Goal: Task Accomplishment & Management: Manage account settings

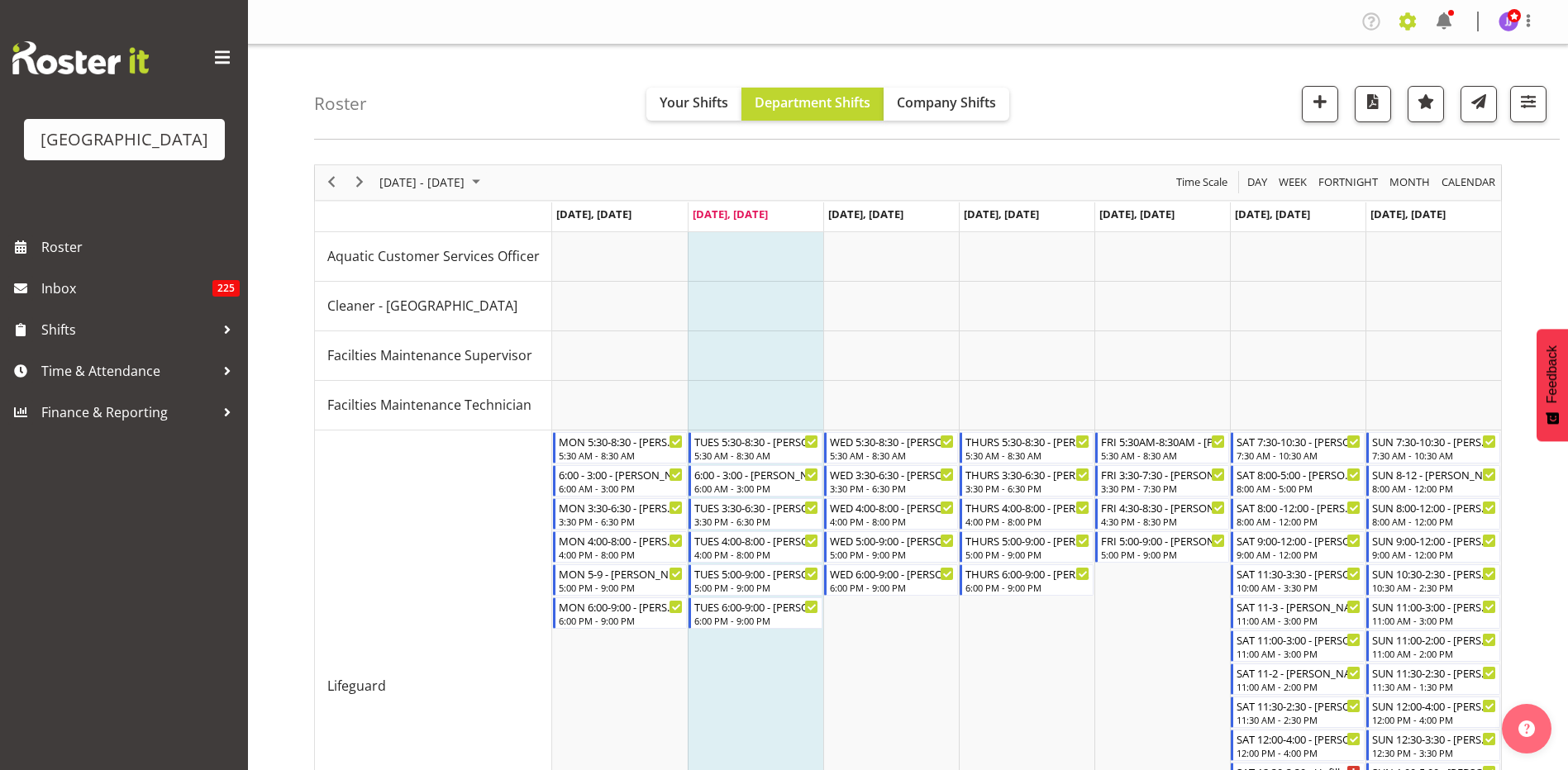
click at [1411, 24] on span at bounding box center [1407, 21] width 26 height 26
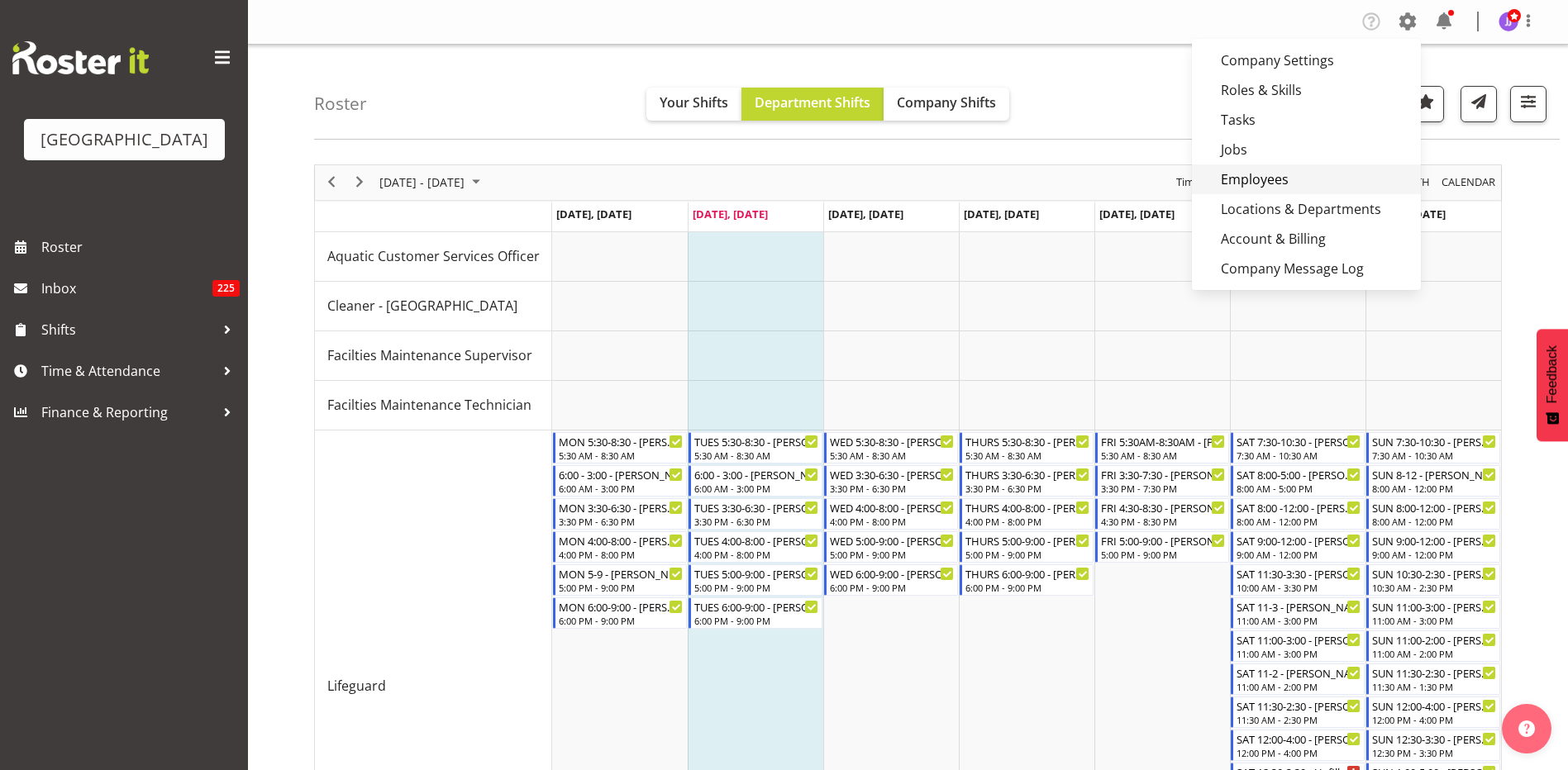
drag, startPoint x: 1286, startPoint y: 182, endPoint x: 1274, endPoint y: 176, distance: 13.4
click at [1286, 182] on link "Employees" at bounding box center [1307, 179] width 229 height 29
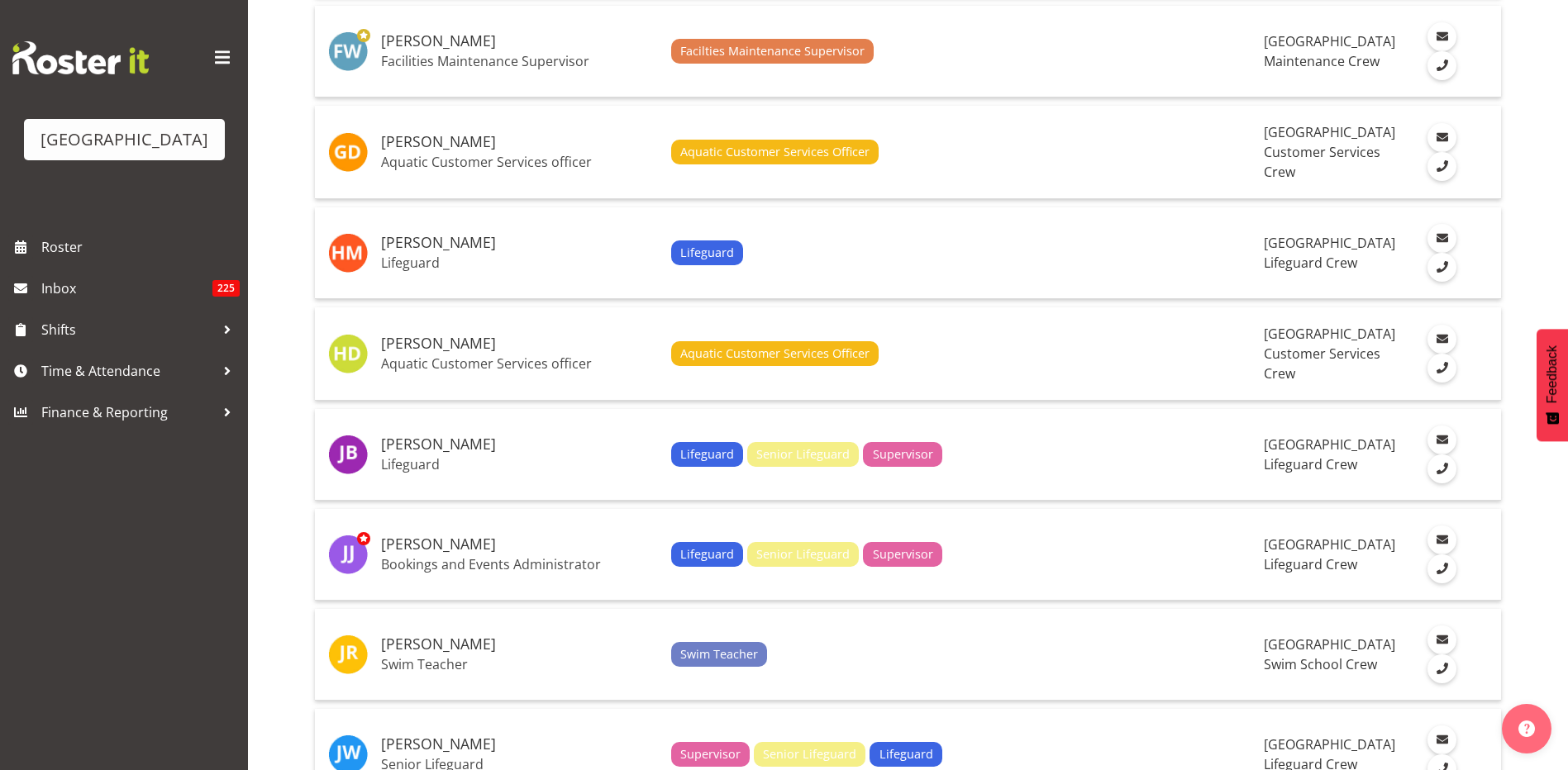
scroll to position [2561, 0]
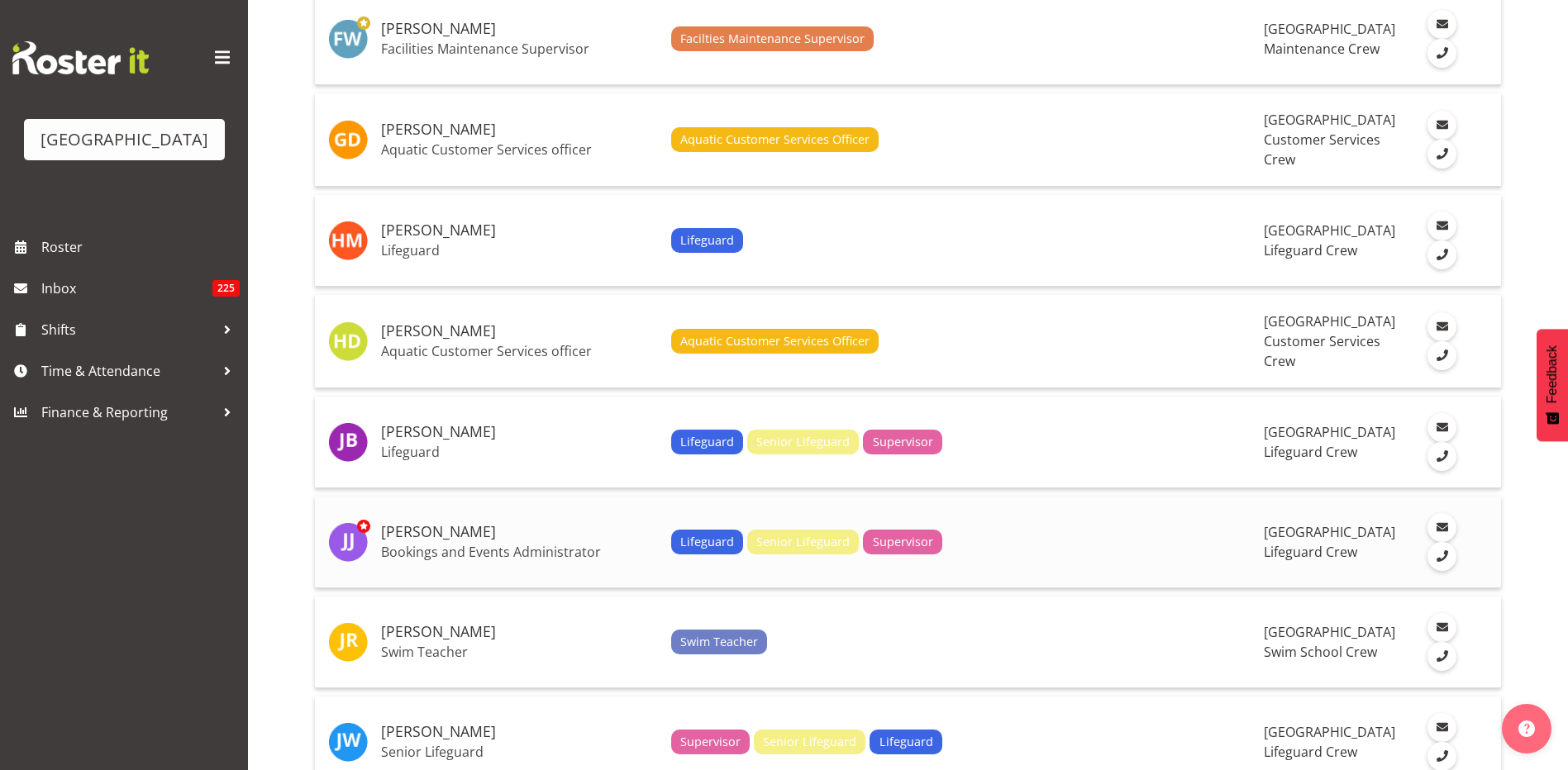
click at [568, 529] on h5 "[PERSON_NAME]" at bounding box center [519, 532] width 277 height 17
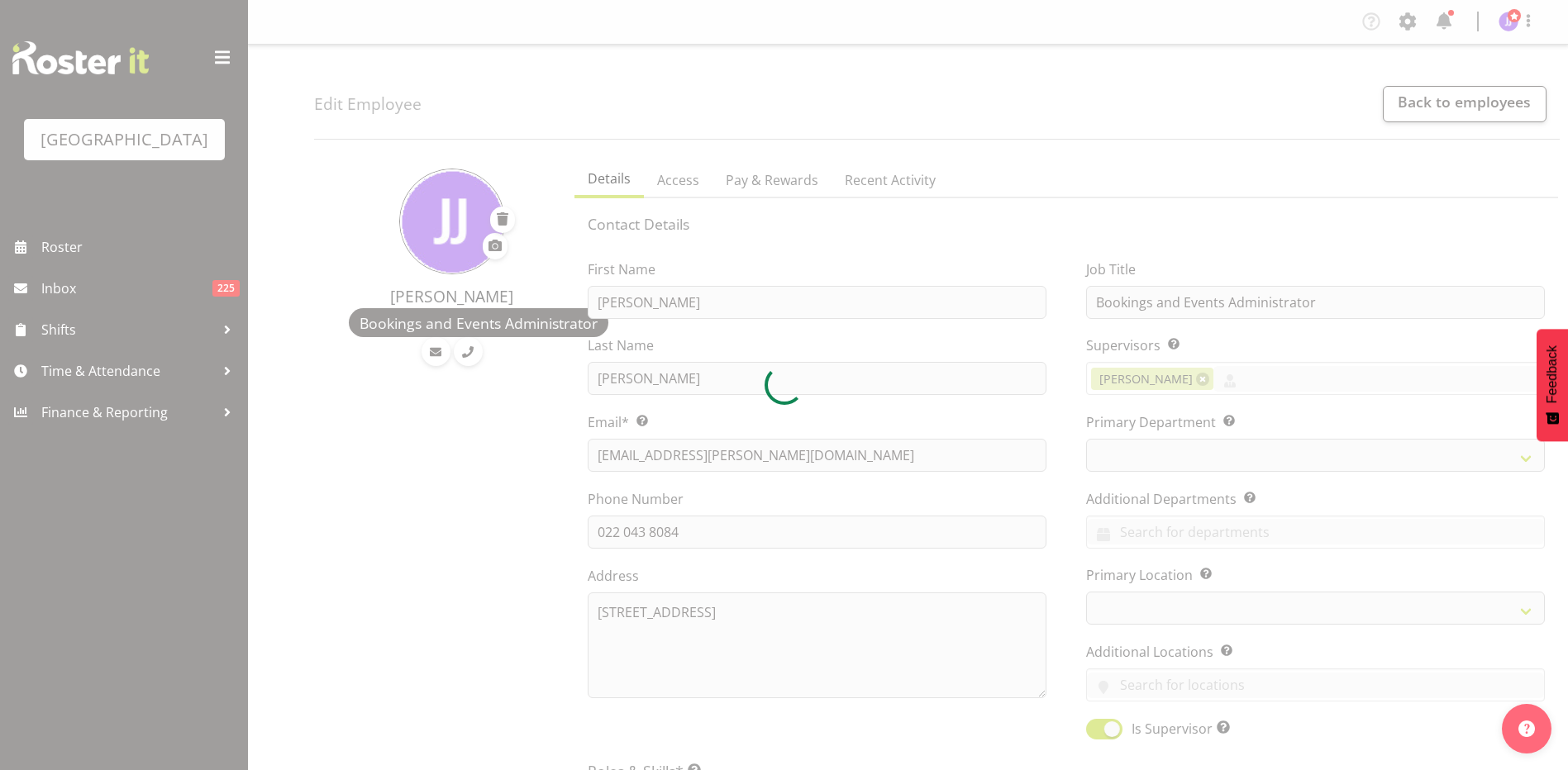
select select "role"
select select "TimelineWeek"
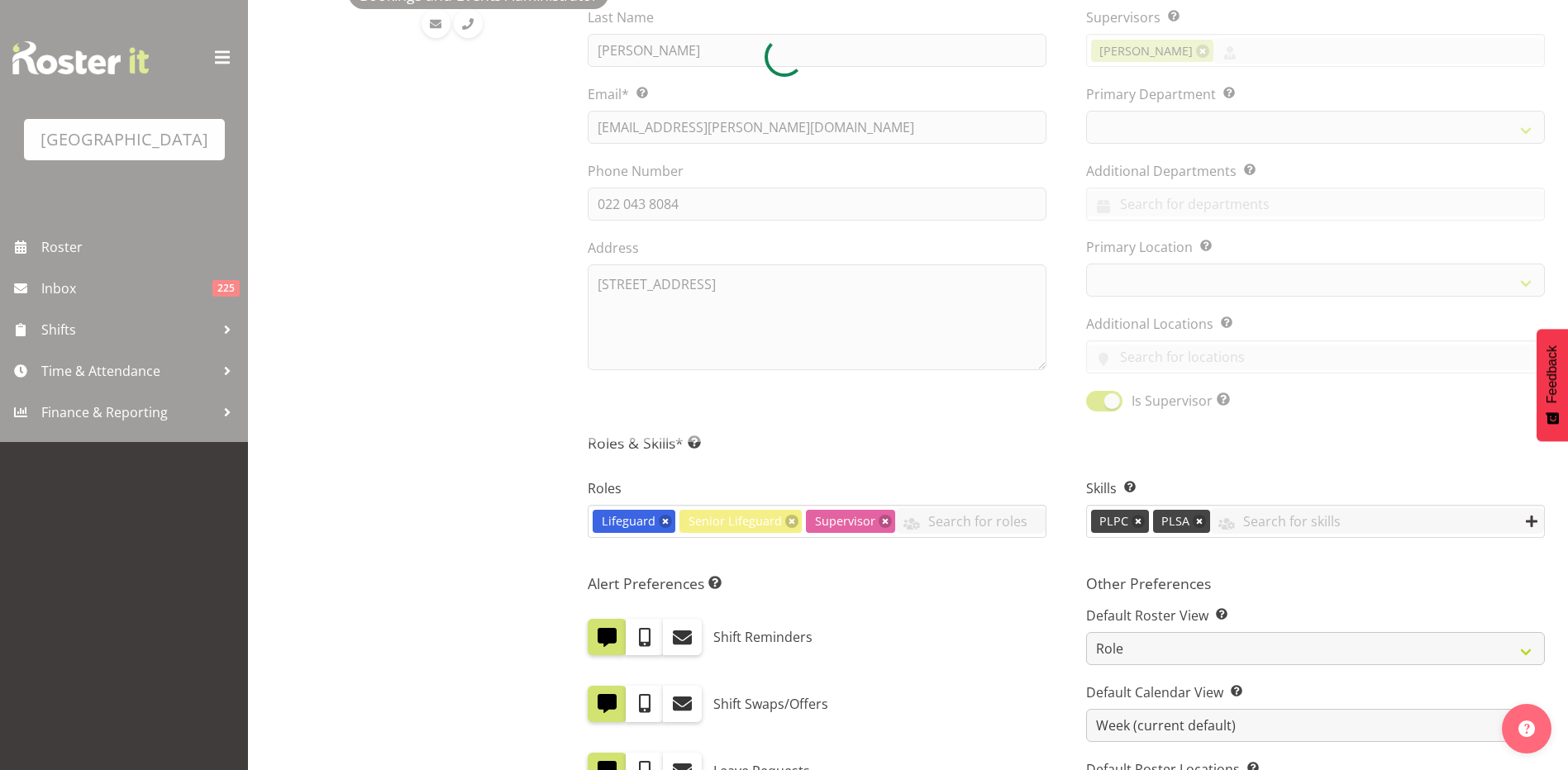
select select
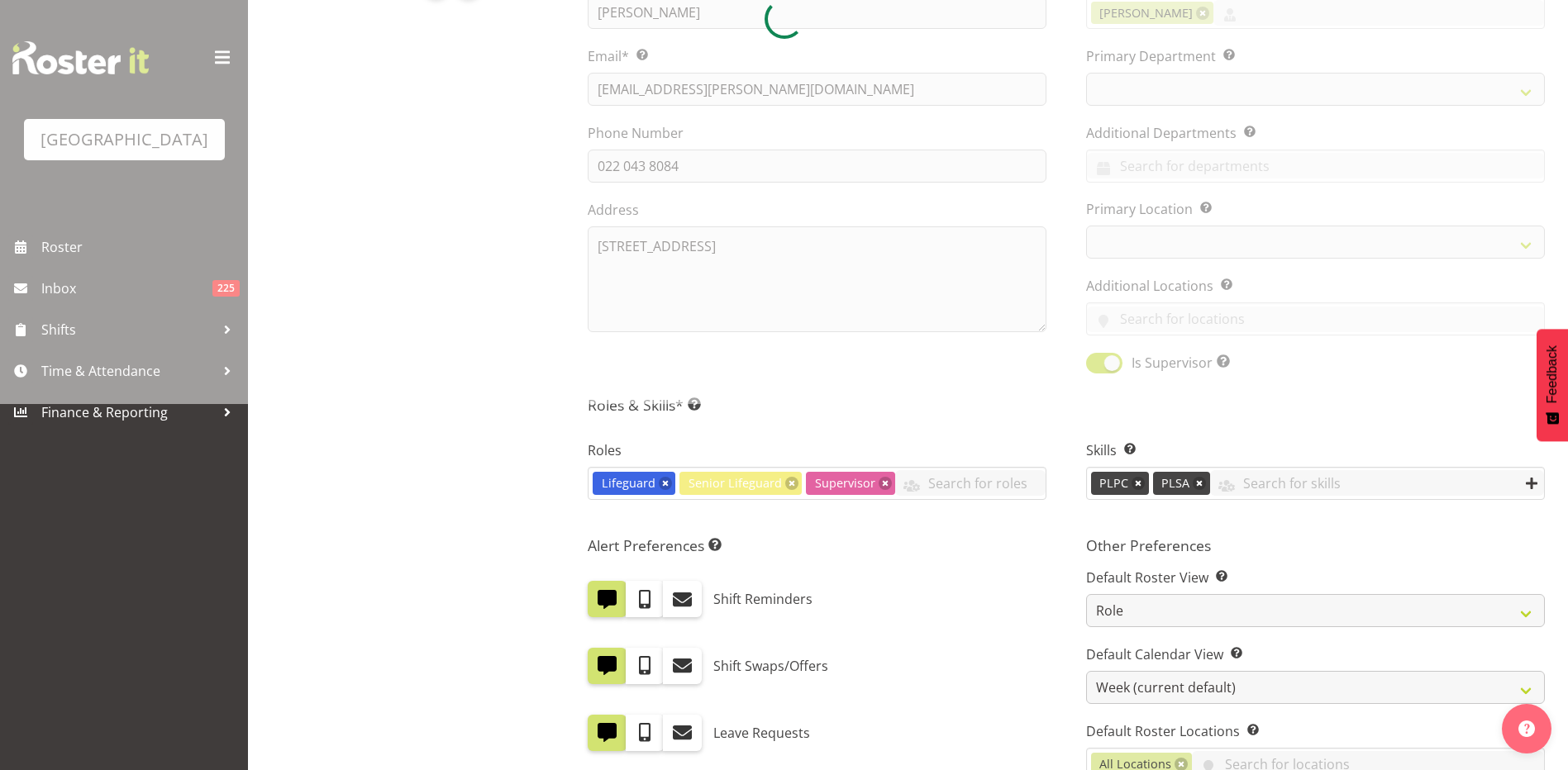
select select
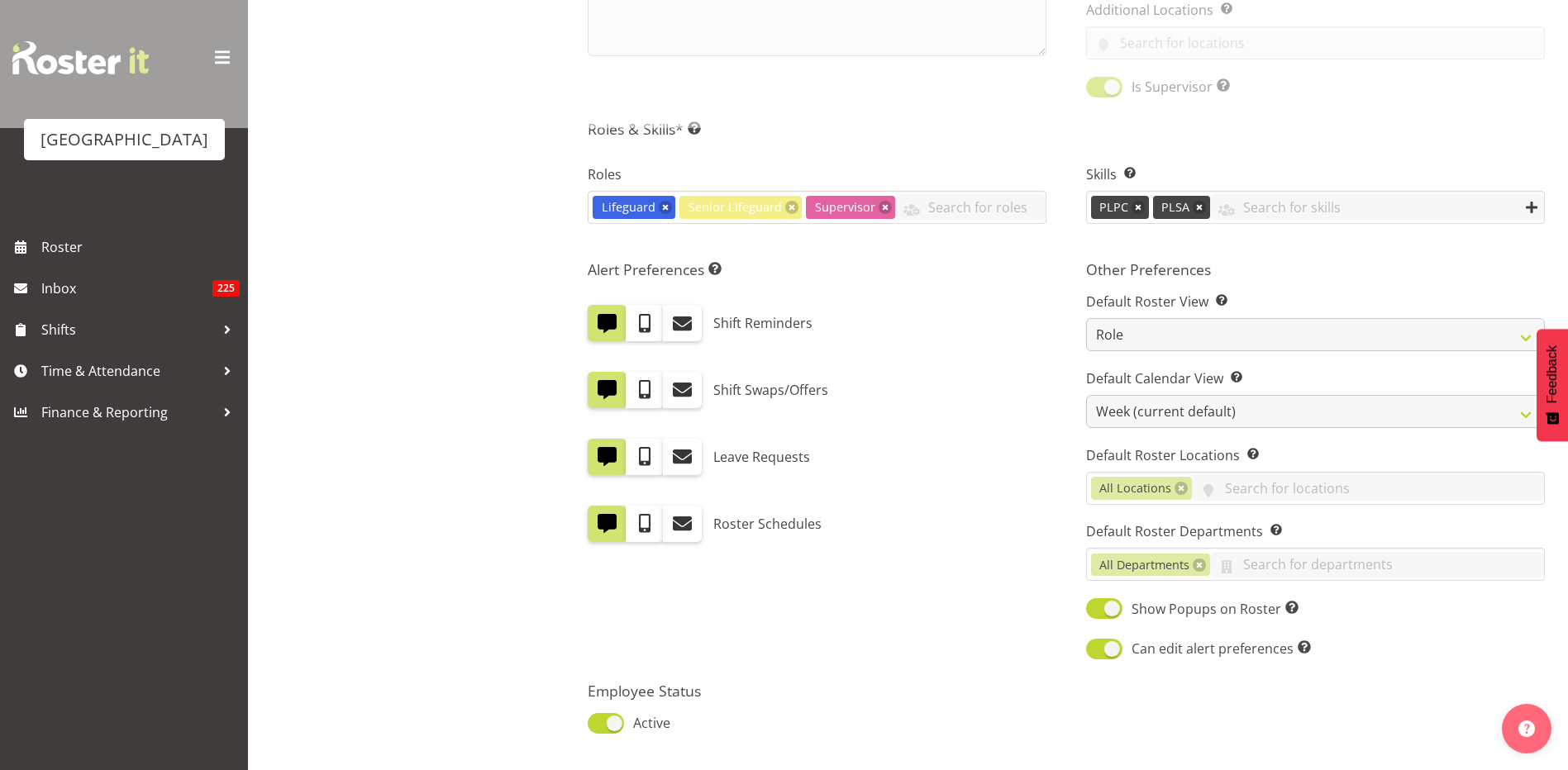
select select "114"
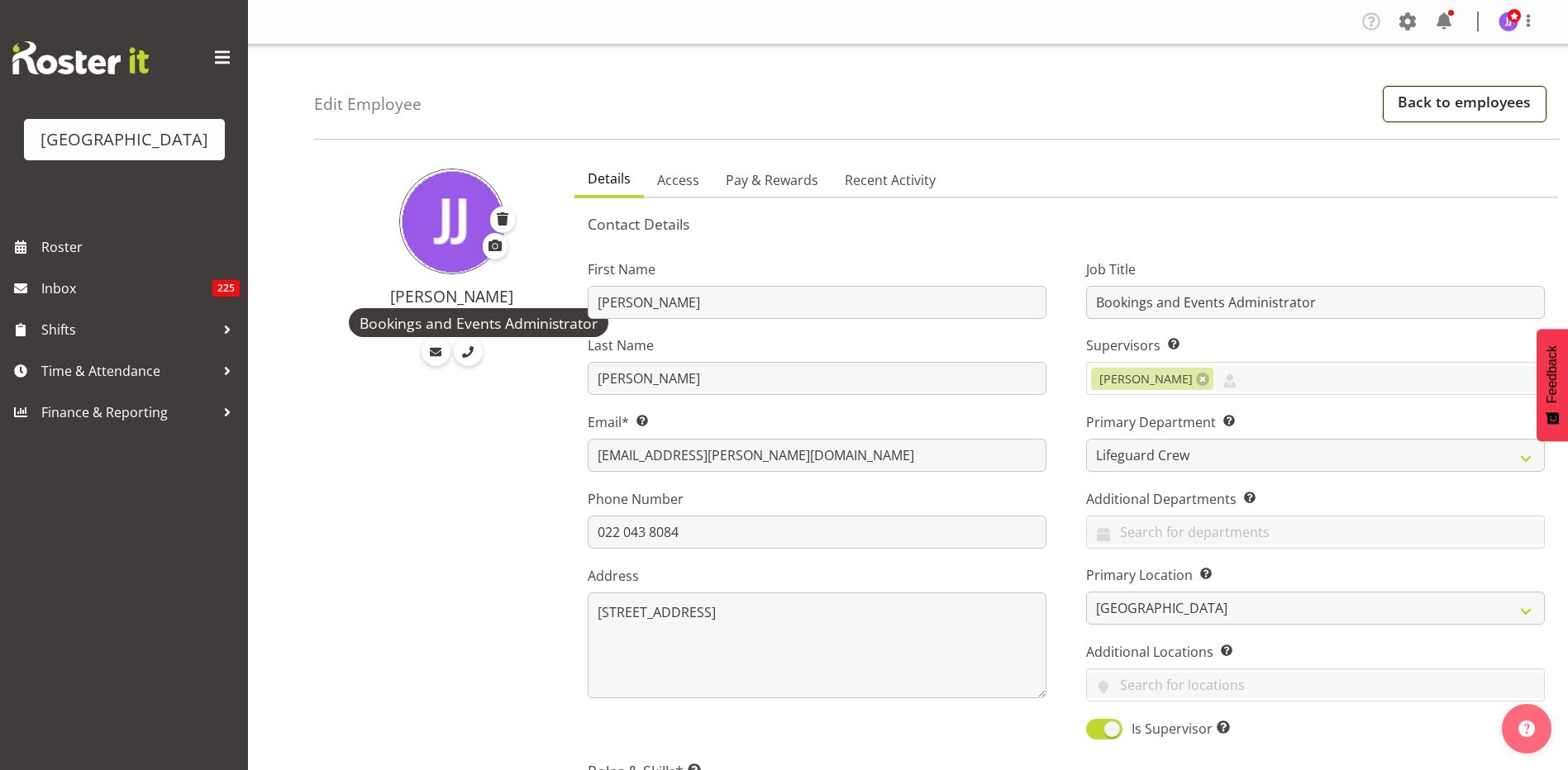
click at [1491, 97] on link "Back to employees" at bounding box center [1465, 103] width 164 height 36
